Goal: Book appointment/travel/reservation

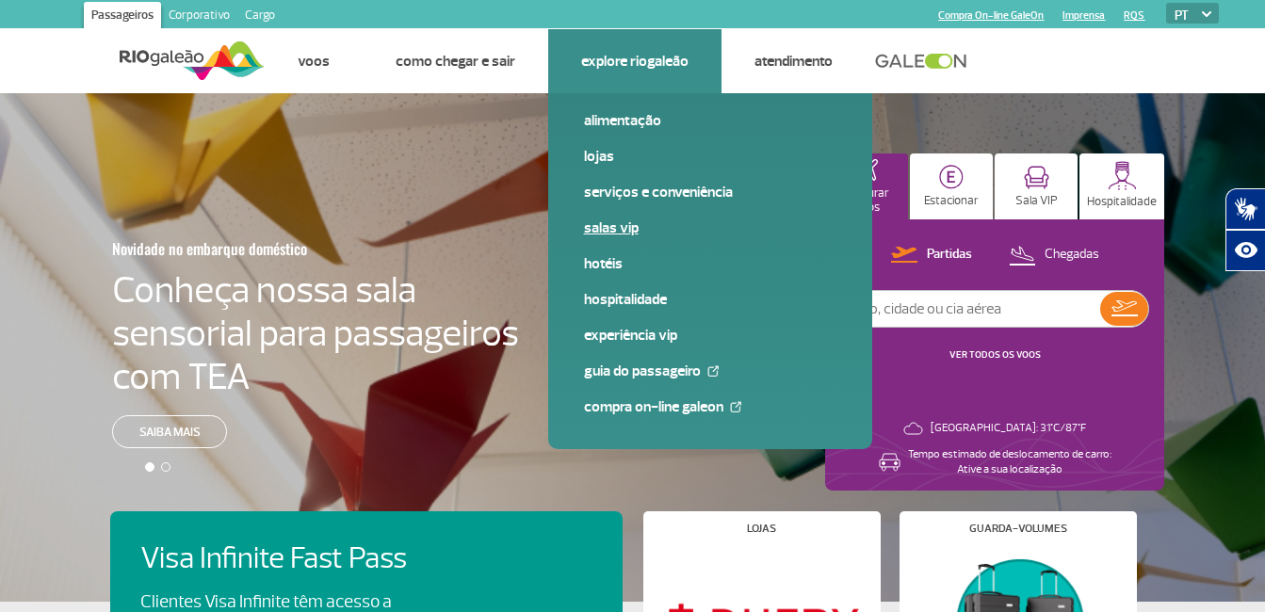
click at [603, 227] on link "Salas VIP" at bounding box center [710, 228] width 252 height 21
click at [599, 266] on link "Hotéis" at bounding box center [710, 263] width 252 height 21
click at [617, 230] on link "Salas VIP" at bounding box center [710, 228] width 252 height 21
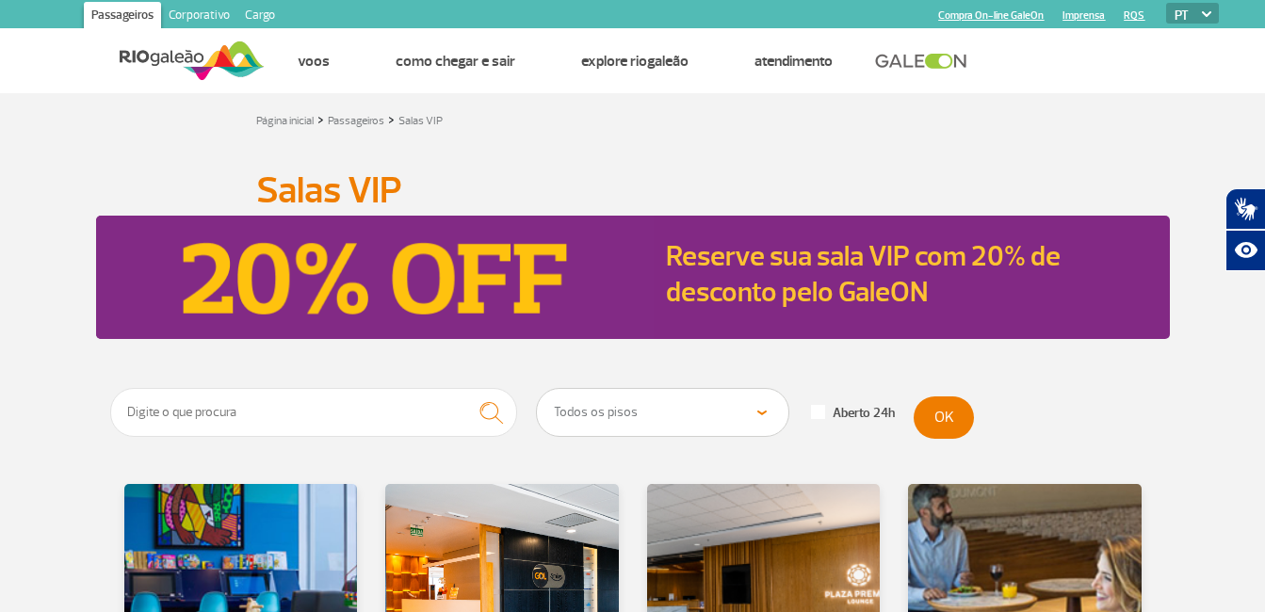
click at [862, 279] on link "Reserve sua sala VIP com 20% de desconto pelo GaleON" at bounding box center [863, 274] width 395 height 72
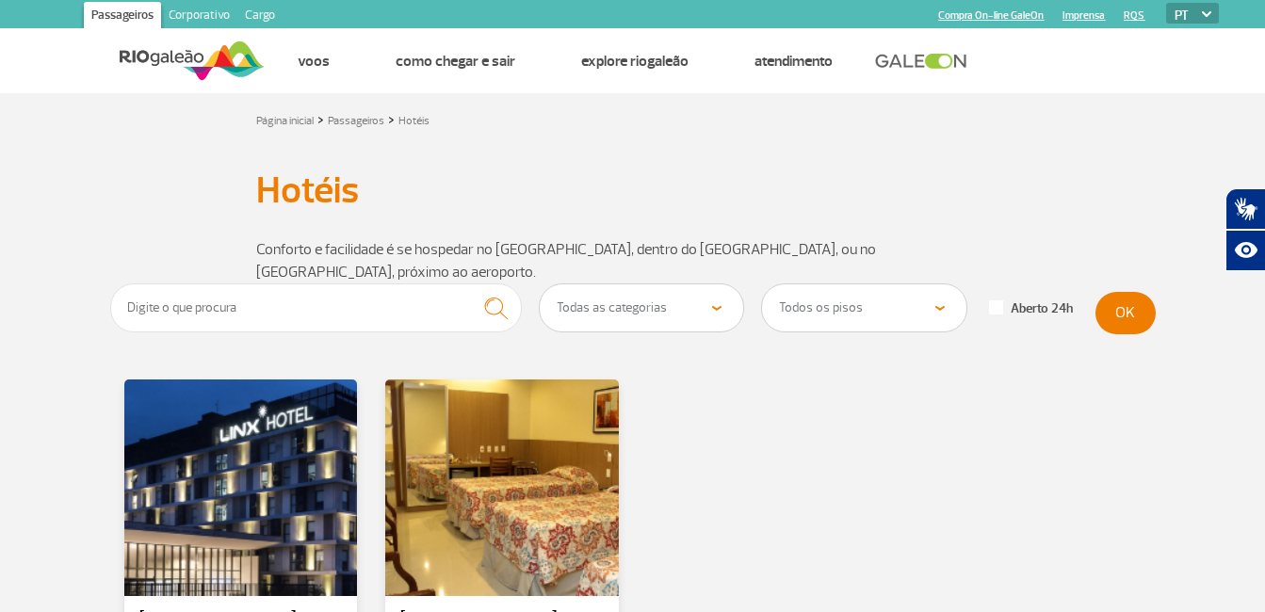
scroll to position [94, 0]
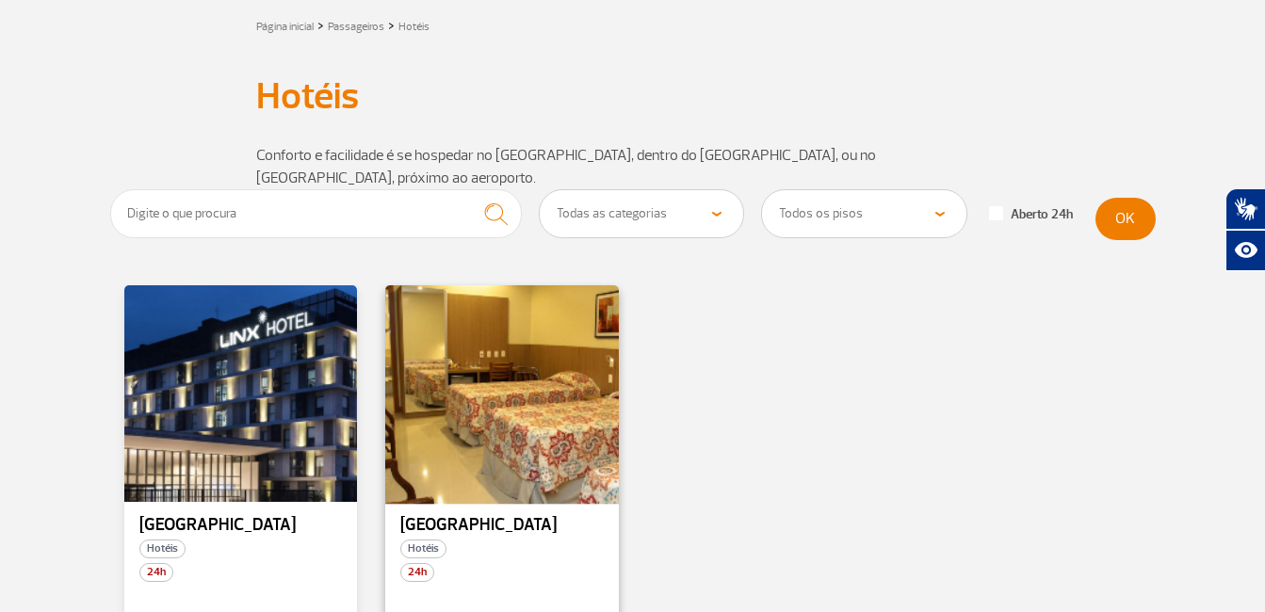
click at [471, 376] on div at bounding box center [501, 393] width 237 height 221
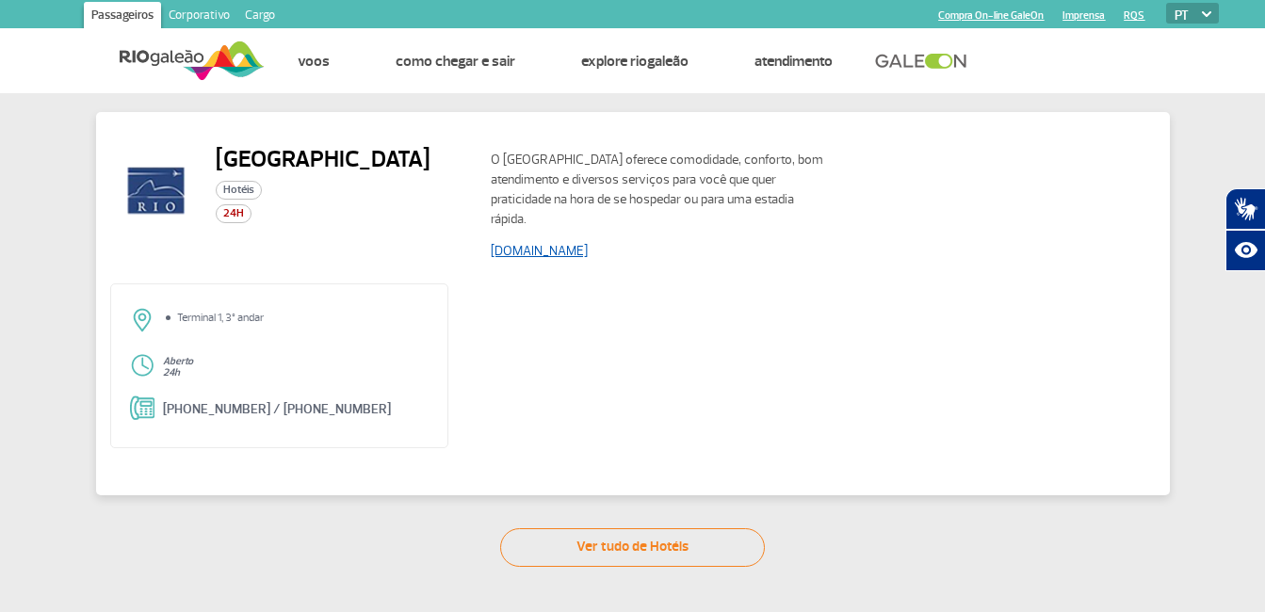
click at [529, 251] on link "www.rioaeroportohotel.com.br" at bounding box center [539, 251] width 97 height 16
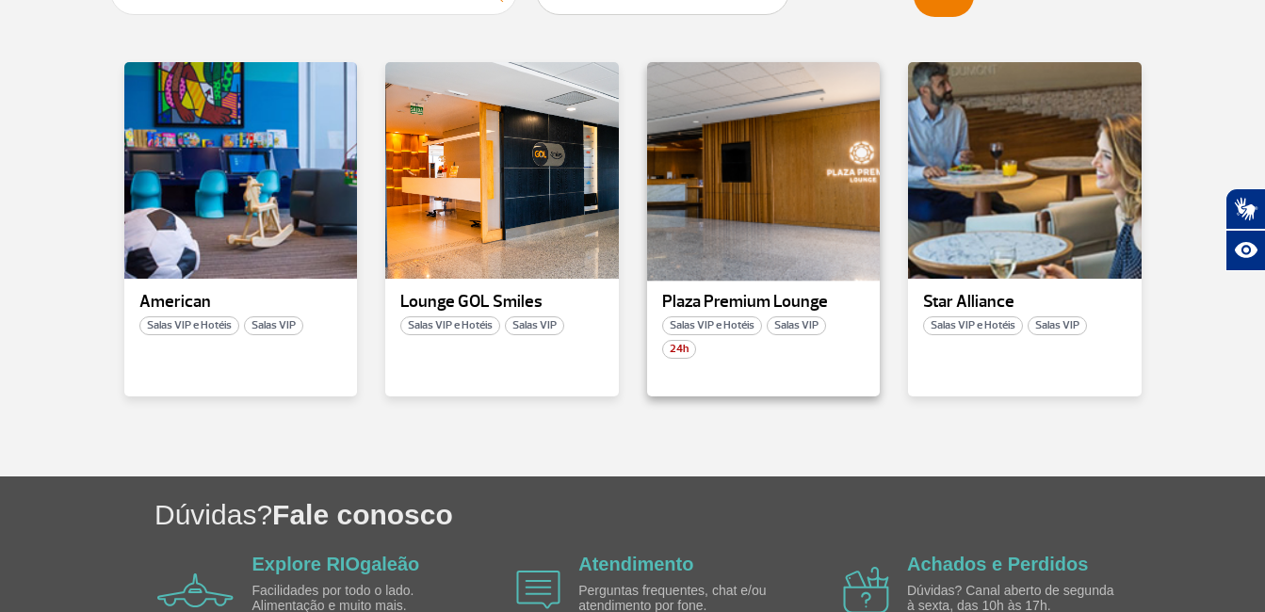
scroll to position [471, 0]
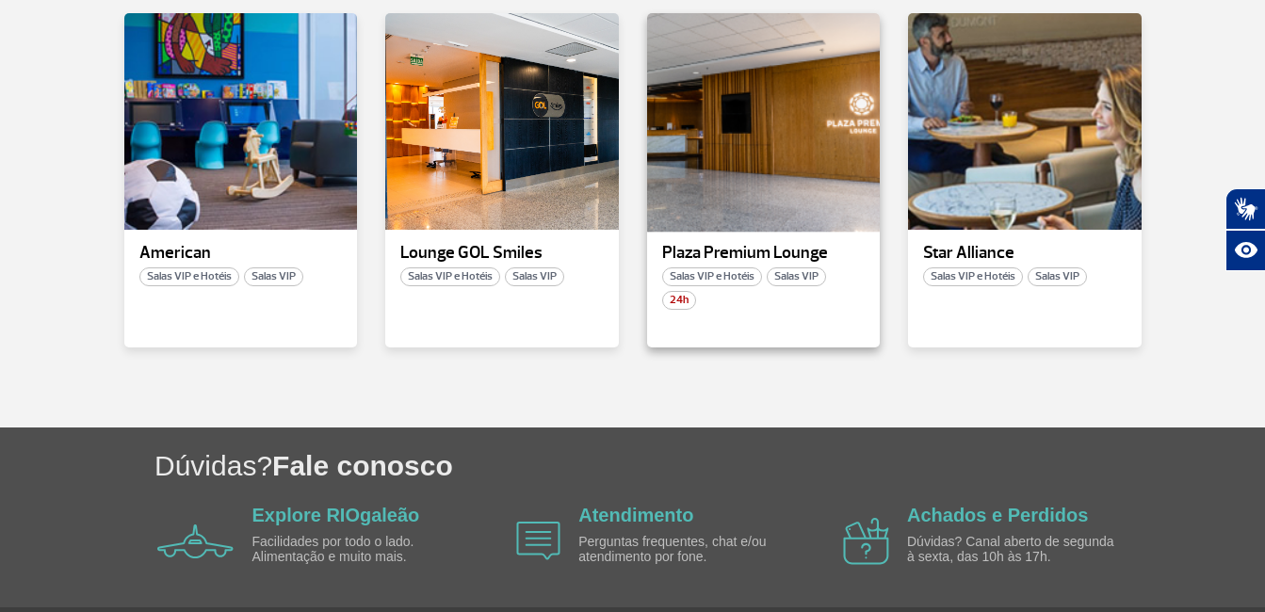
click at [756, 162] on div at bounding box center [762, 121] width 237 height 221
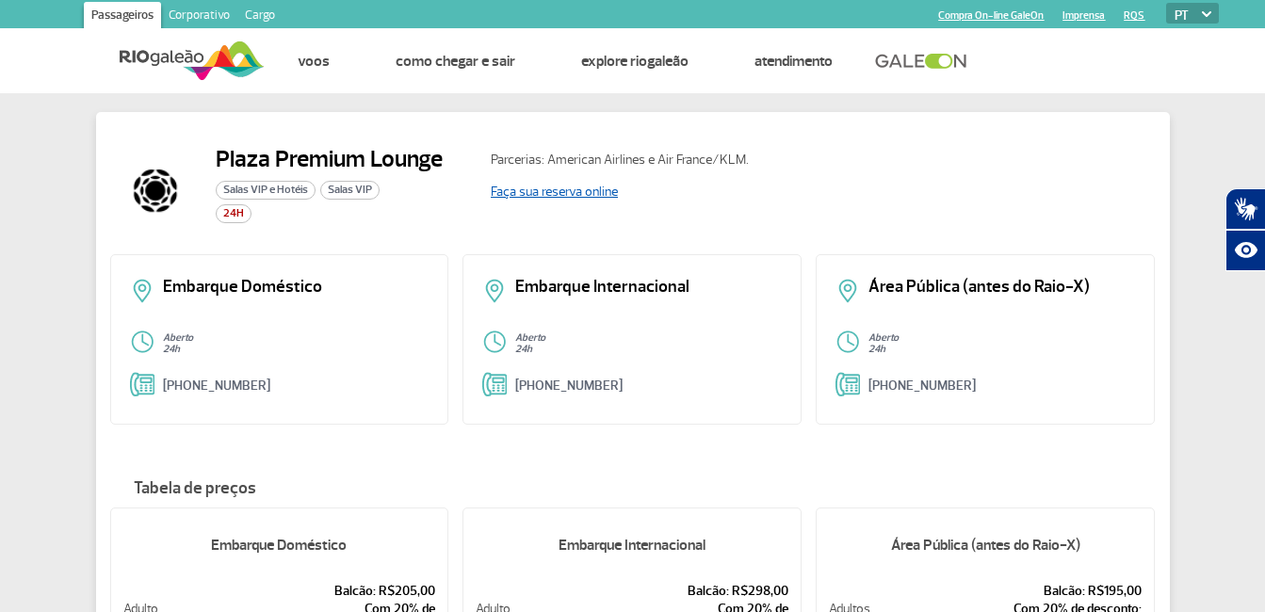
click at [542, 191] on link "Faça sua reserva online" at bounding box center [554, 192] width 127 height 16
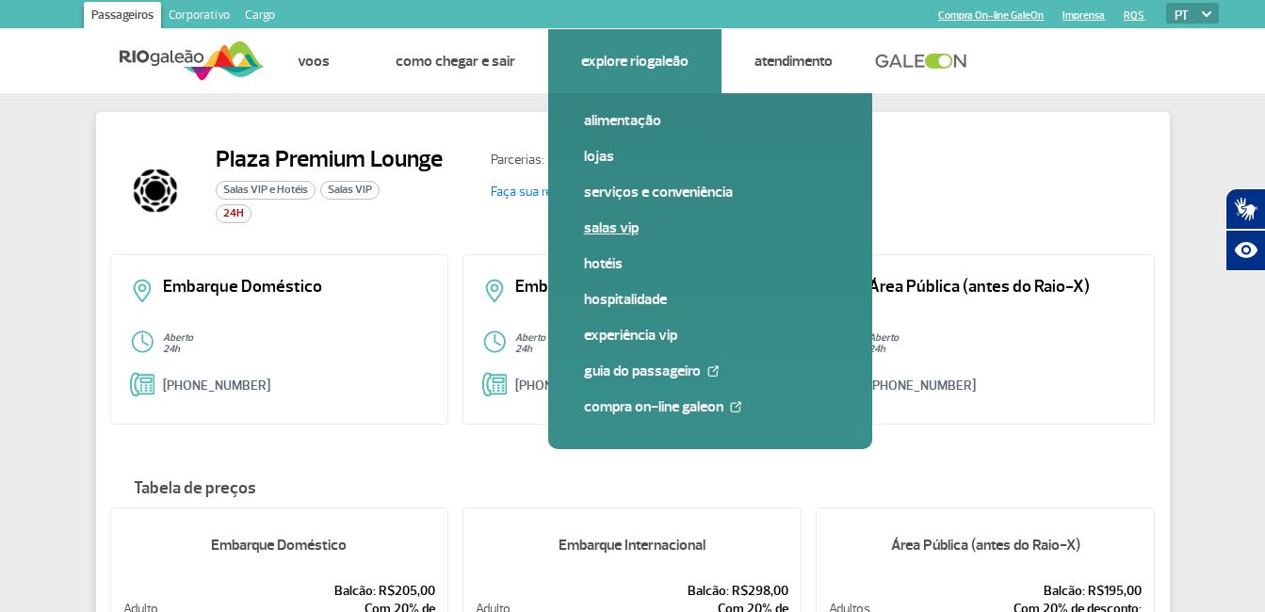
click at [619, 226] on link "Salas VIP" at bounding box center [710, 228] width 252 height 21
click at [617, 227] on link "Salas VIP" at bounding box center [710, 228] width 252 height 21
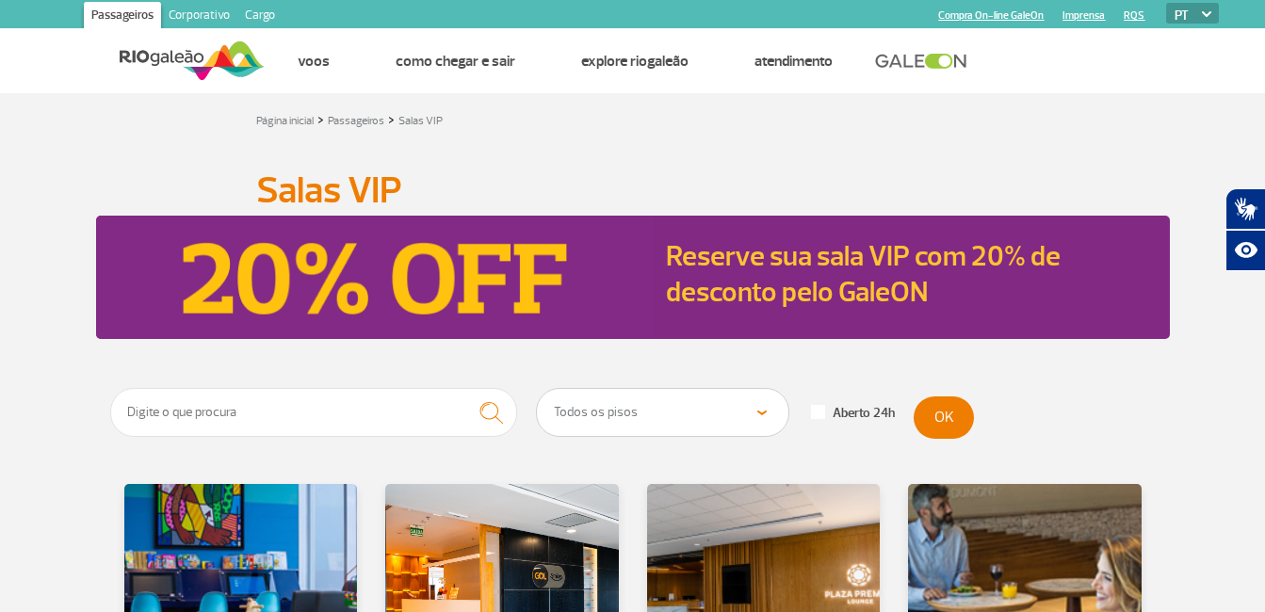
click at [733, 276] on link "Reserve sua sala VIP com 20% de desconto pelo GaleON" at bounding box center [863, 274] width 395 height 72
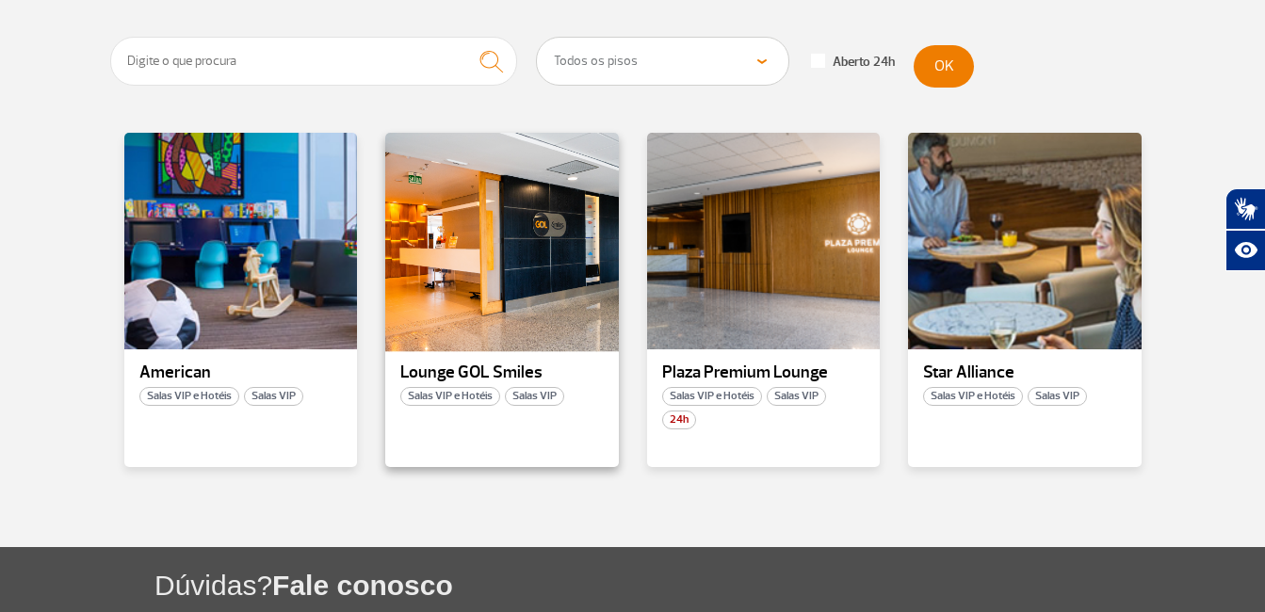
scroll to position [377, 0]
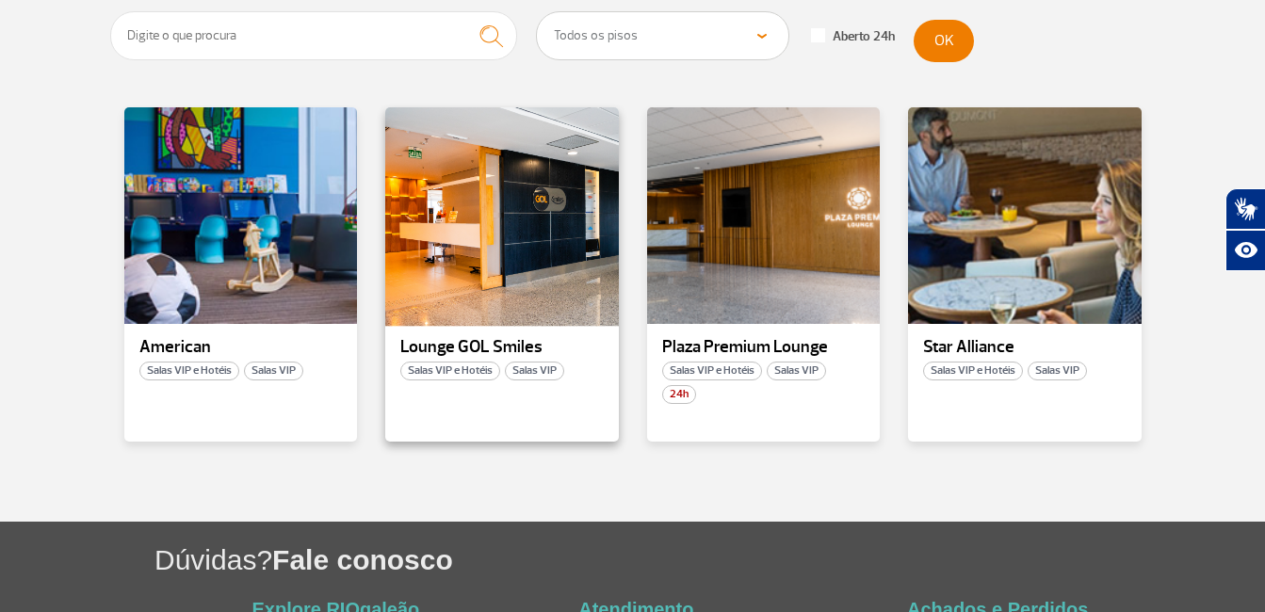
click at [477, 294] on div at bounding box center [501, 215] width 237 height 221
